Goal: Task Accomplishment & Management: Manage account settings

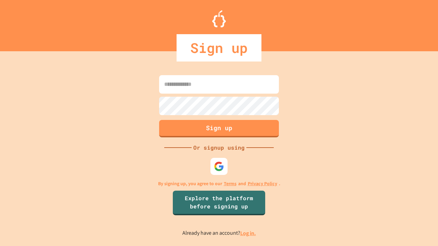
click at [248, 233] on link "Log in." at bounding box center [248, 233] width 16 height 7
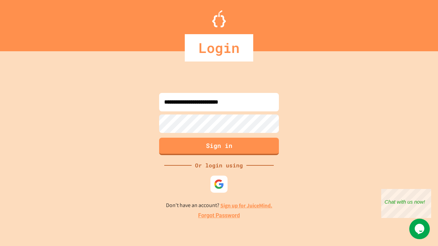
type input "**********"
